Goal: Transaction & Acquisition: Purchase product/service

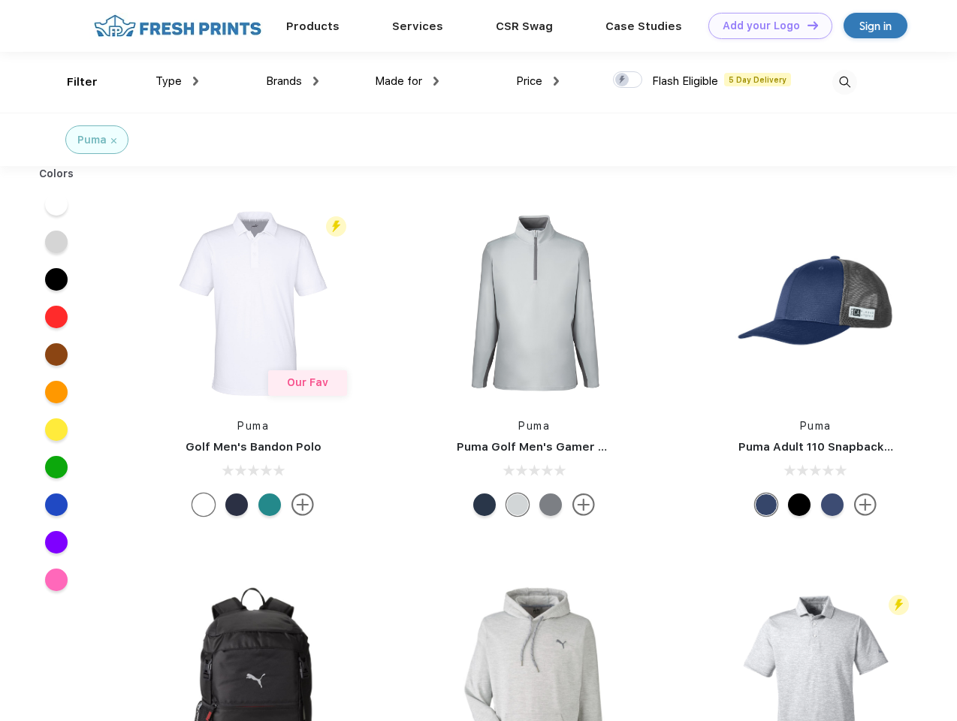
click at [765, 26] on link "Add your Logo Design Tool" at bounding box center [770, 26] width 124 height 26
click at [0, 0] on div "Design Tool" at bounding box center [0, 0] width 0 height 0
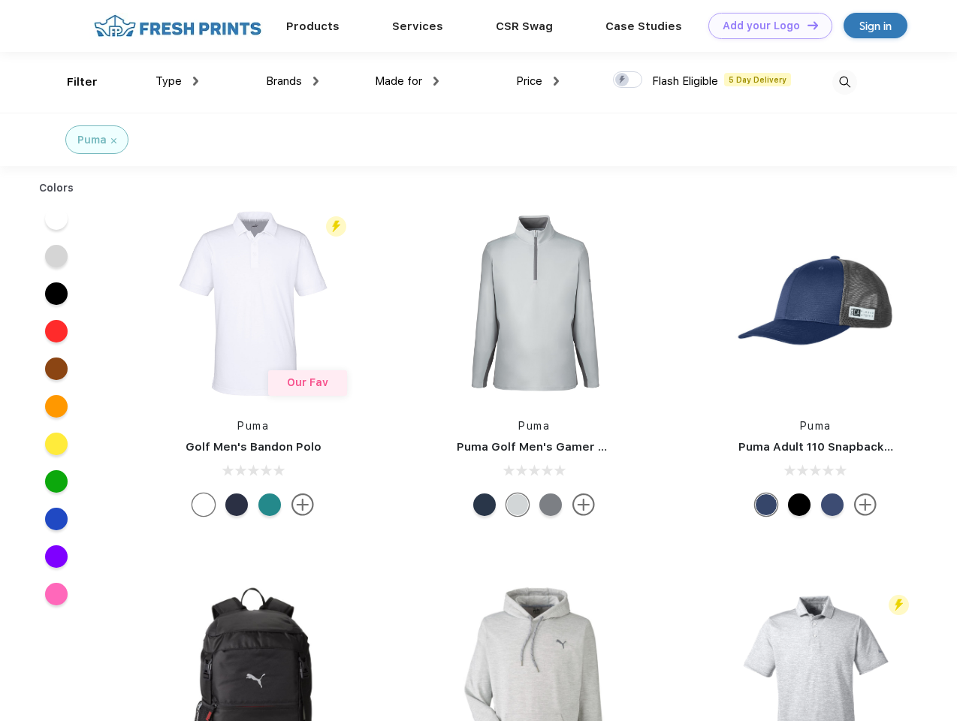
click at [806, 25] on link "Add your Logo Design Tool" at bounding box center [770, 26] width 124 height 26
click at [72, 82] on div "Filter" at bounding box center [82, 82] width 31 height 17
click at [177, 81] on span "Type" at bounding box center [169, 81] width 26 height 14
click at [292, 81] on span "Brands" at bounding box center [284, 81] width 36 height 14
click at [407, 81] on span "Made for" at bounding box center [398, 81] width 47 height 14
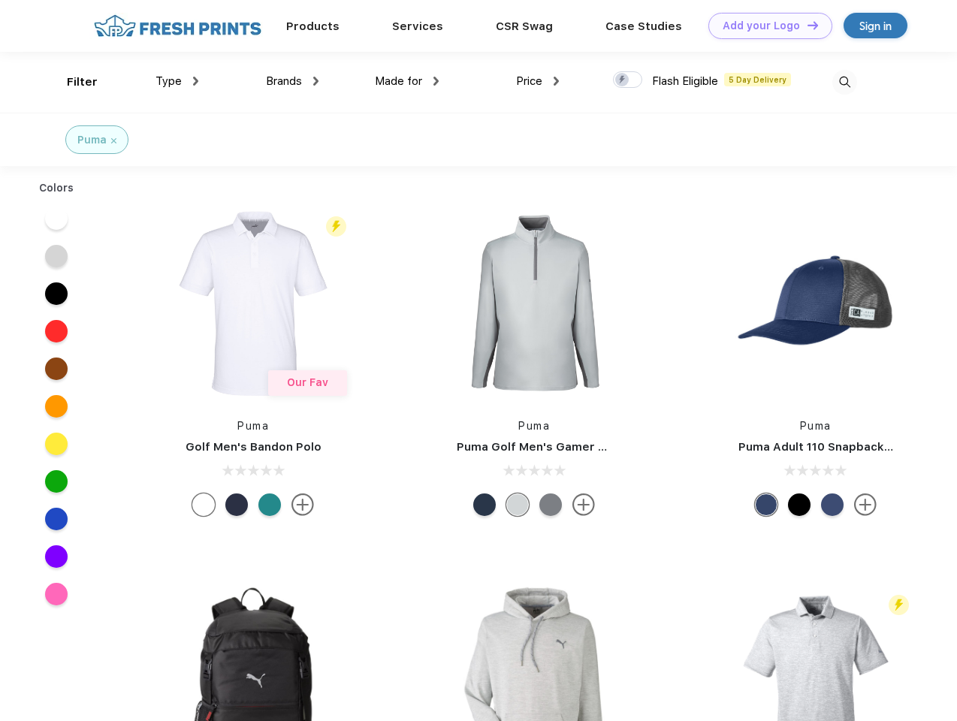
click at [538, 81] on span "Price" at bounding box center [529, 81] width 26 height 14
click at [628, 80] on div at bounding box center [627, 79] width 29 height 17
click at [623, 80] on input "checkbox" at bounding box center [618, 76] width 10 height 10
click at [844, 82] on img at bounding box center [844, 82] width 25 height 25
